Goal: Check status

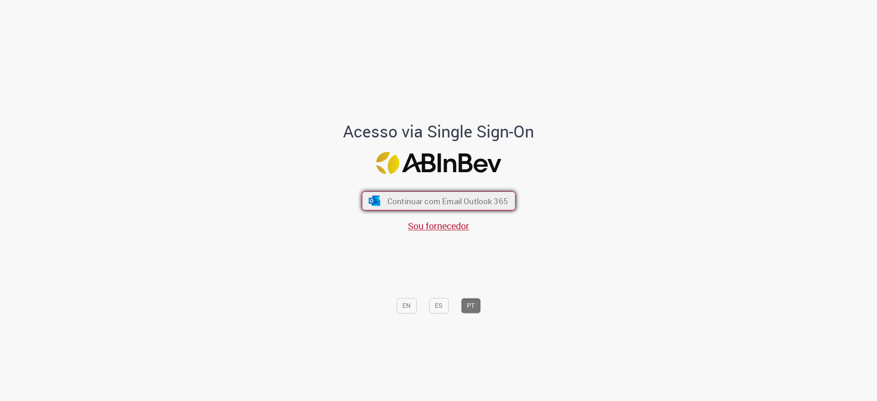
click at [387, 200] on span "Continuar com Email Outlook 365" at bounding box center [447, 201] width 121 height 11
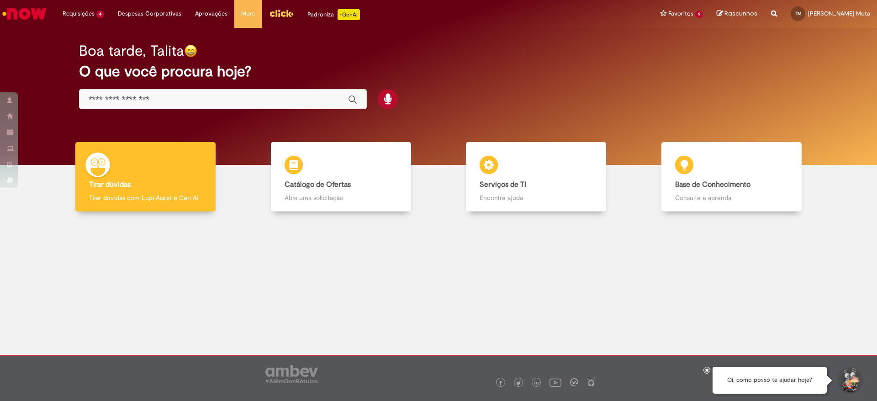
click at [228, 266] on div at bounding box center [438, 286] width 863 height 137
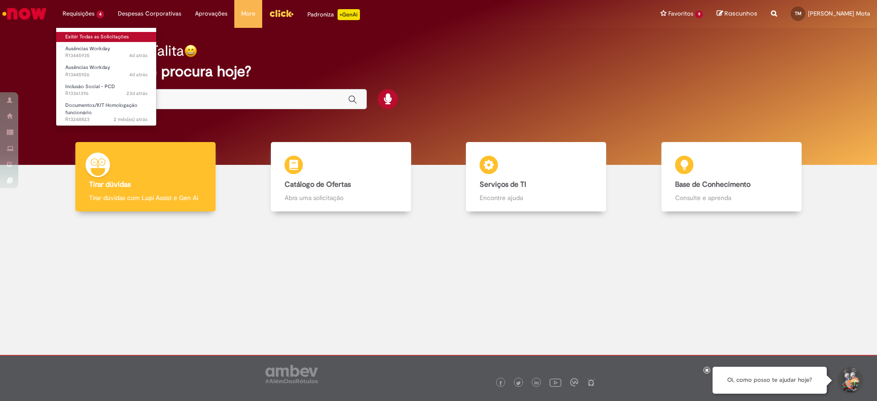
click at [84, 36] on link "Exibir Todas as Solicitações" at bounding box center [106, 37] width 100 height 10
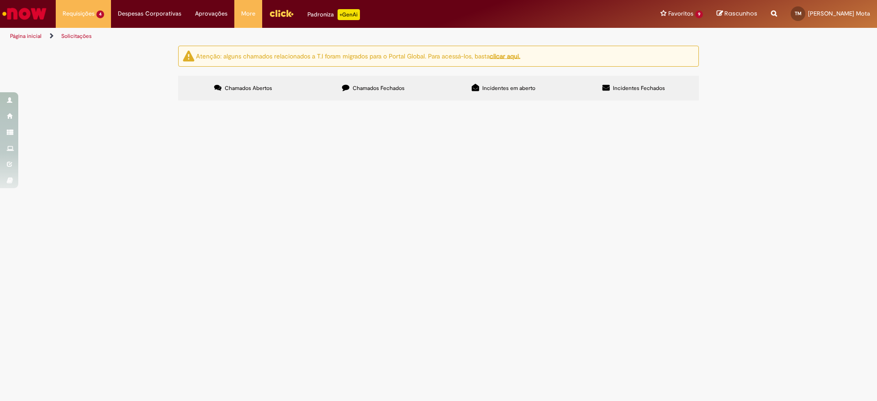
click at [0, 0] on span "gente o relatório de pcd que é atrelado a esrutura, não está contabilizando uma…" at bounding box center [0, 0] width 0 height 0
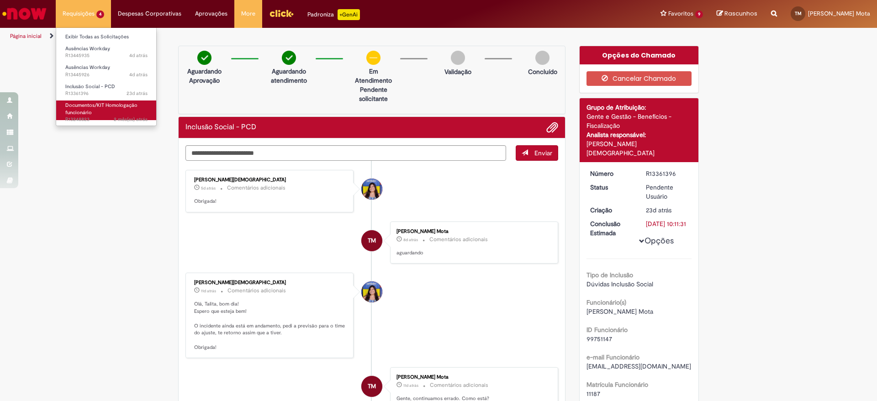
click at [93, 115] on link "Documentos/KIT Homologação funcionário 2 mês(es) atrás 2 meses atrás R13248823" at bounding box center [106, 110] width 100 height 20
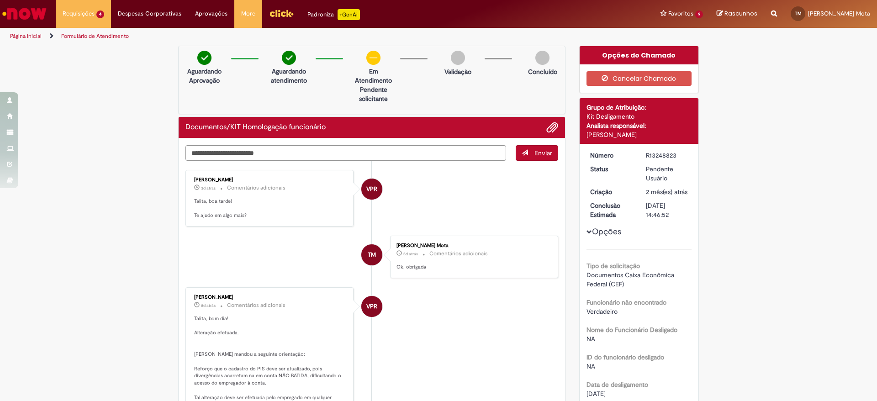
click at [245, 156] on textarea "Digite sua mensagem aqui..." at bounding box center [345, 153] width 321 height 16
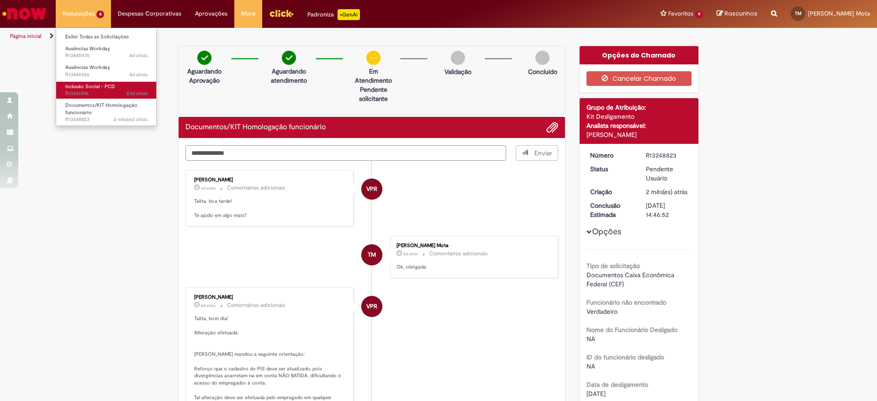
type textarea "**********"
click at [83, 88] on span "Inclusão Social - PCD" at bounding box center [90, 86] width 50 height 7
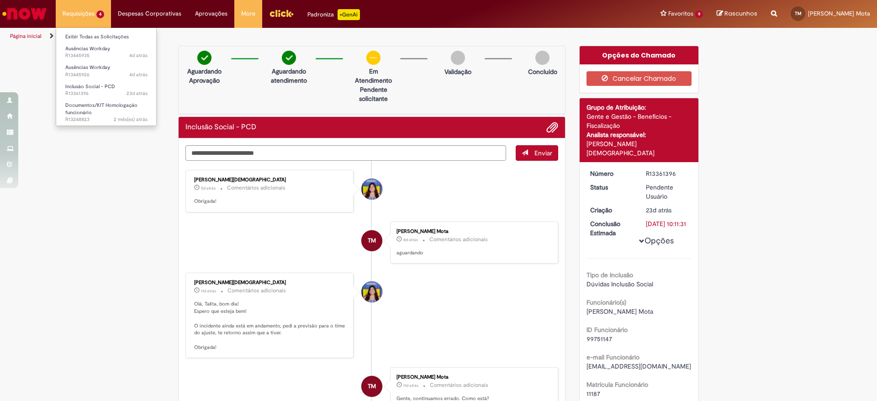
click at [86, 17] on li "Requisições 4 Exibir Todas as Solicitações Ausências Workday 4d atrás 4 dias at…" at bounding box center [83, 13] width 55 height 27
